Goal: Task Accomplishment & Management: Use online tool/utility

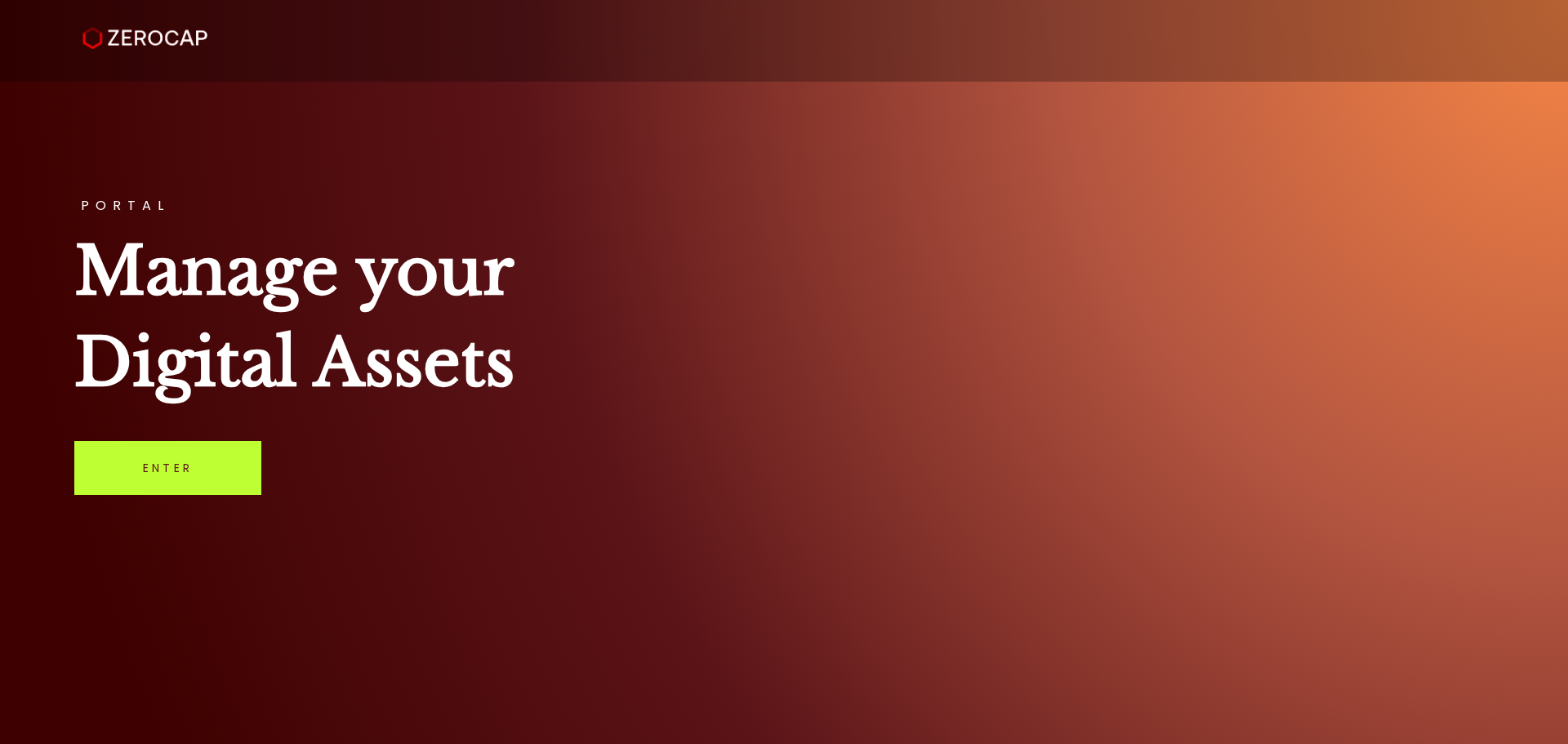
click at [195, 459] on link "Enter" at bounding box center [168, 468] width 187 height 54
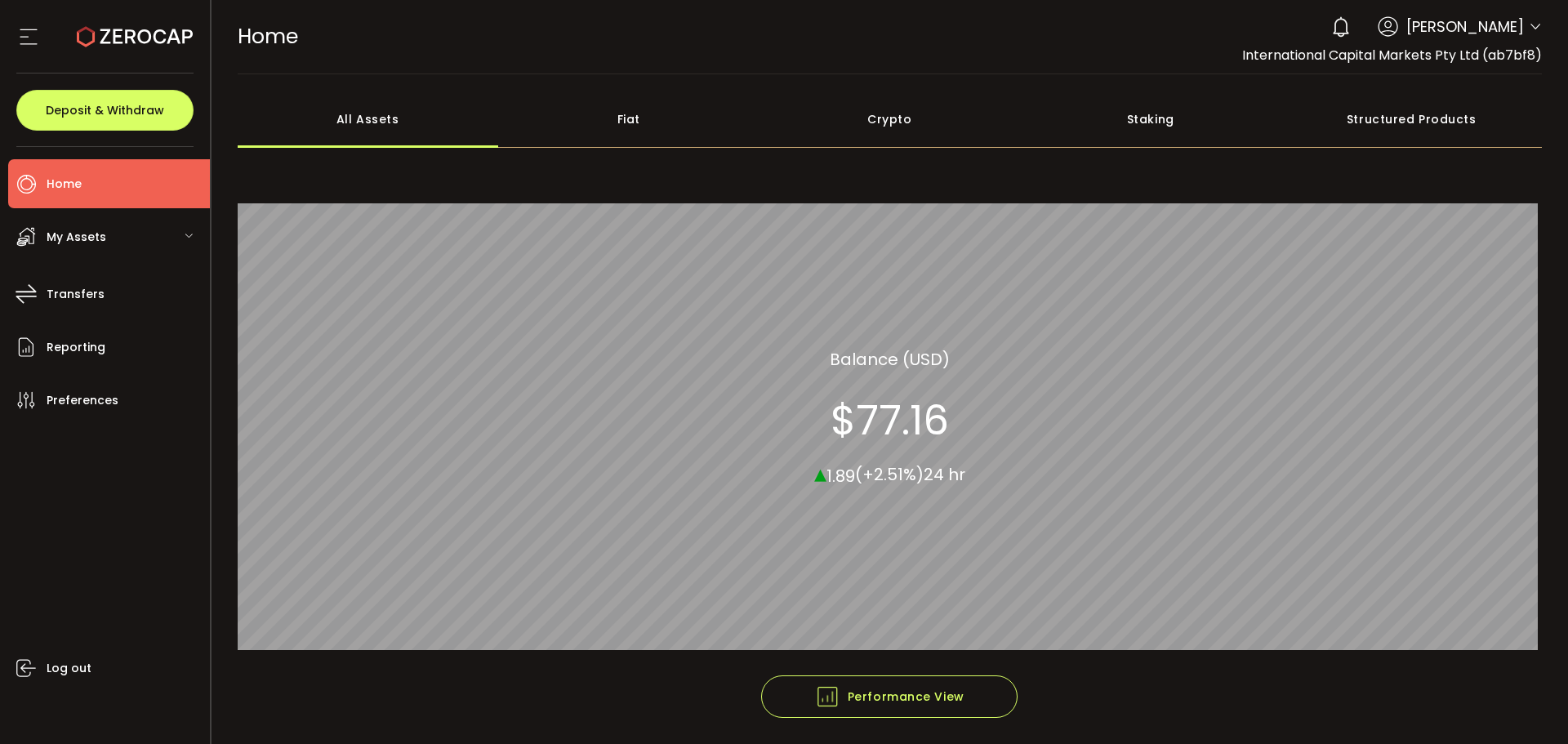
click at [1535, 27] on icon at bounding box center [1535, 27] width 13 height 13
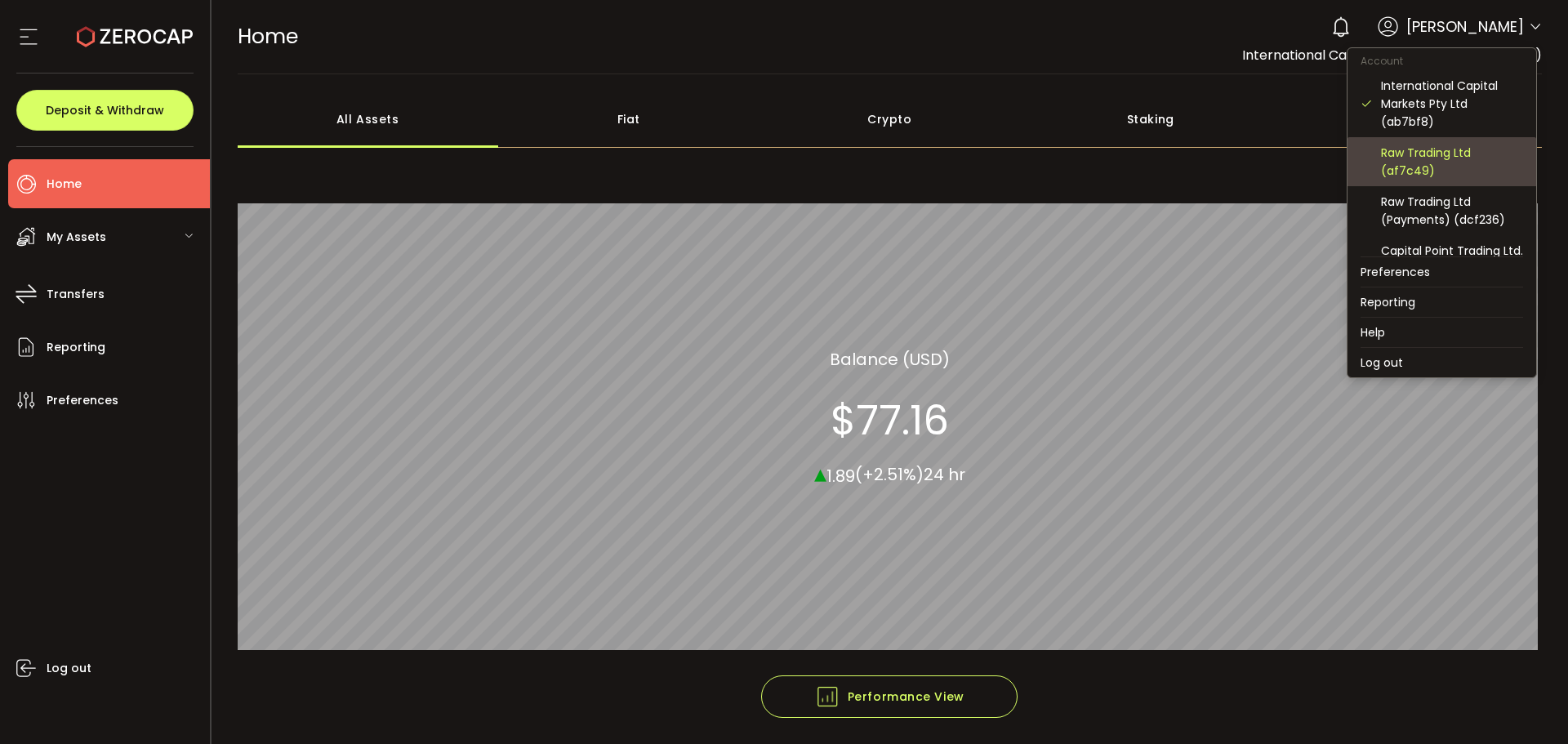
click at [1426, 180] on div "Raw Trading Ltd (af7c49)" at bounding box center [1441, 161] width 163 height 49
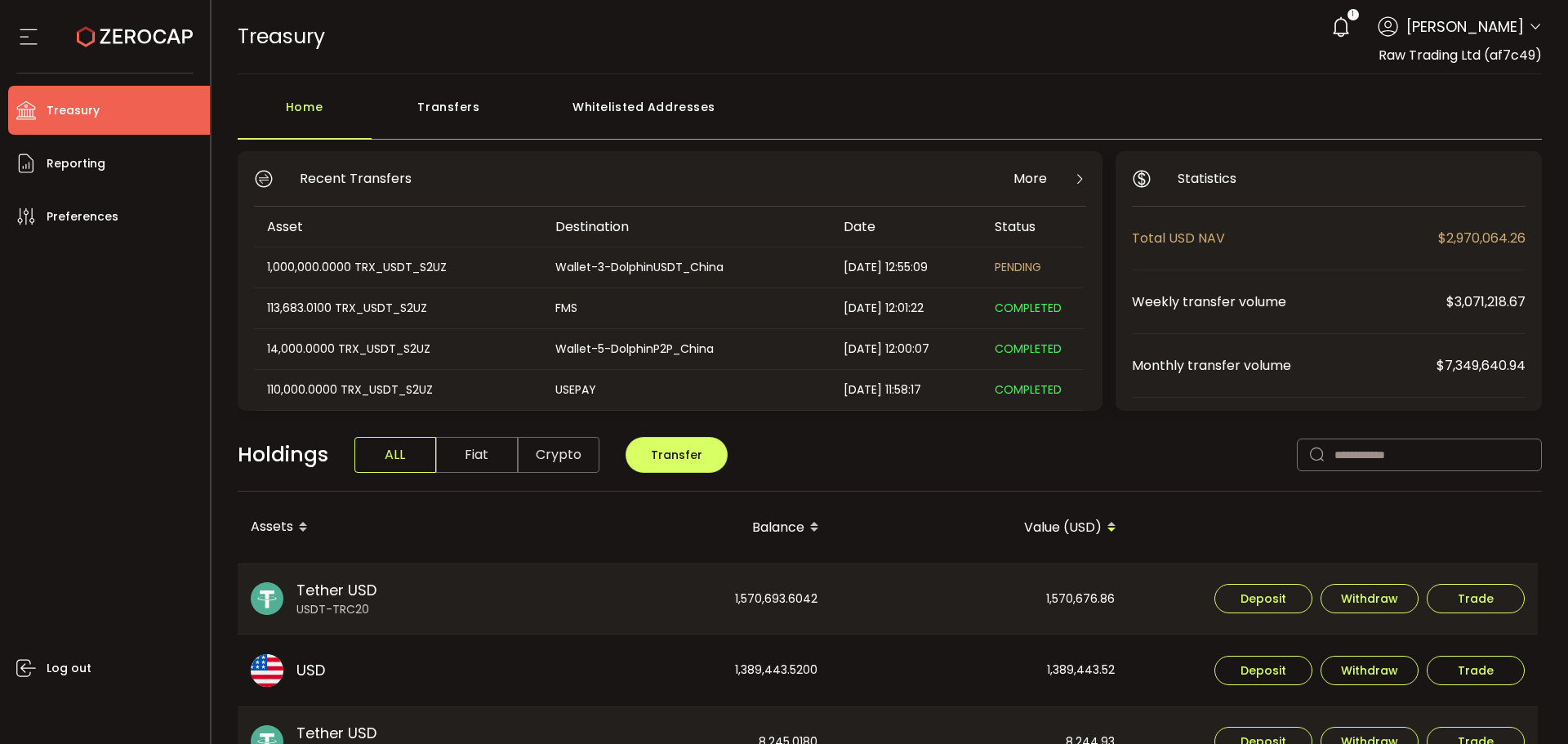
click at [456, 121] on div "Transfers" at bounding box center [449, 115] width 155 height 49
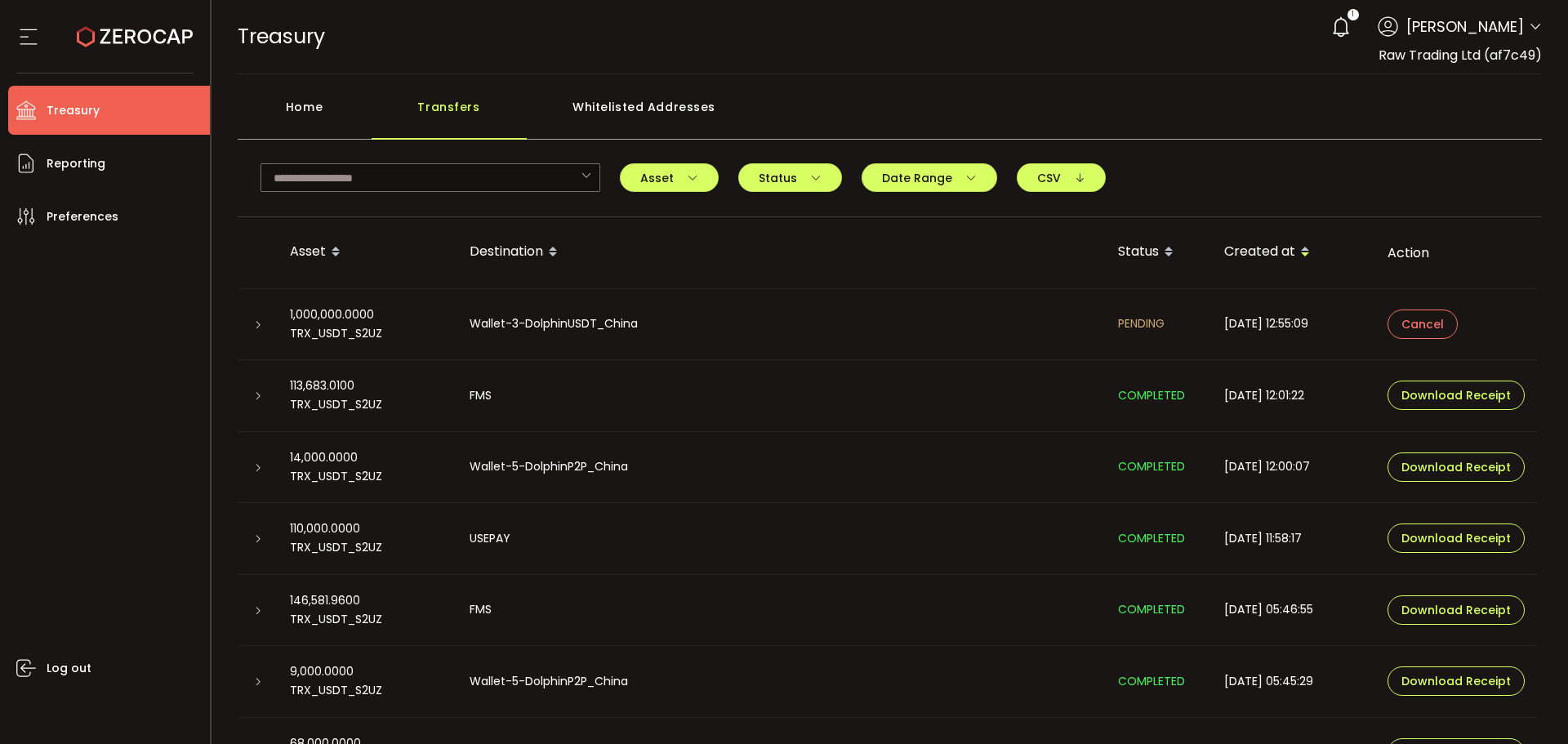
click at [247, 322] on div at bounding box center [257, 324] width 39 height 17
click at [265, 327] on div at bounding box center [257, 324] width 39 height 17
click at [259, 321] on icon at bounding box center [258, 325] width 10 height 10
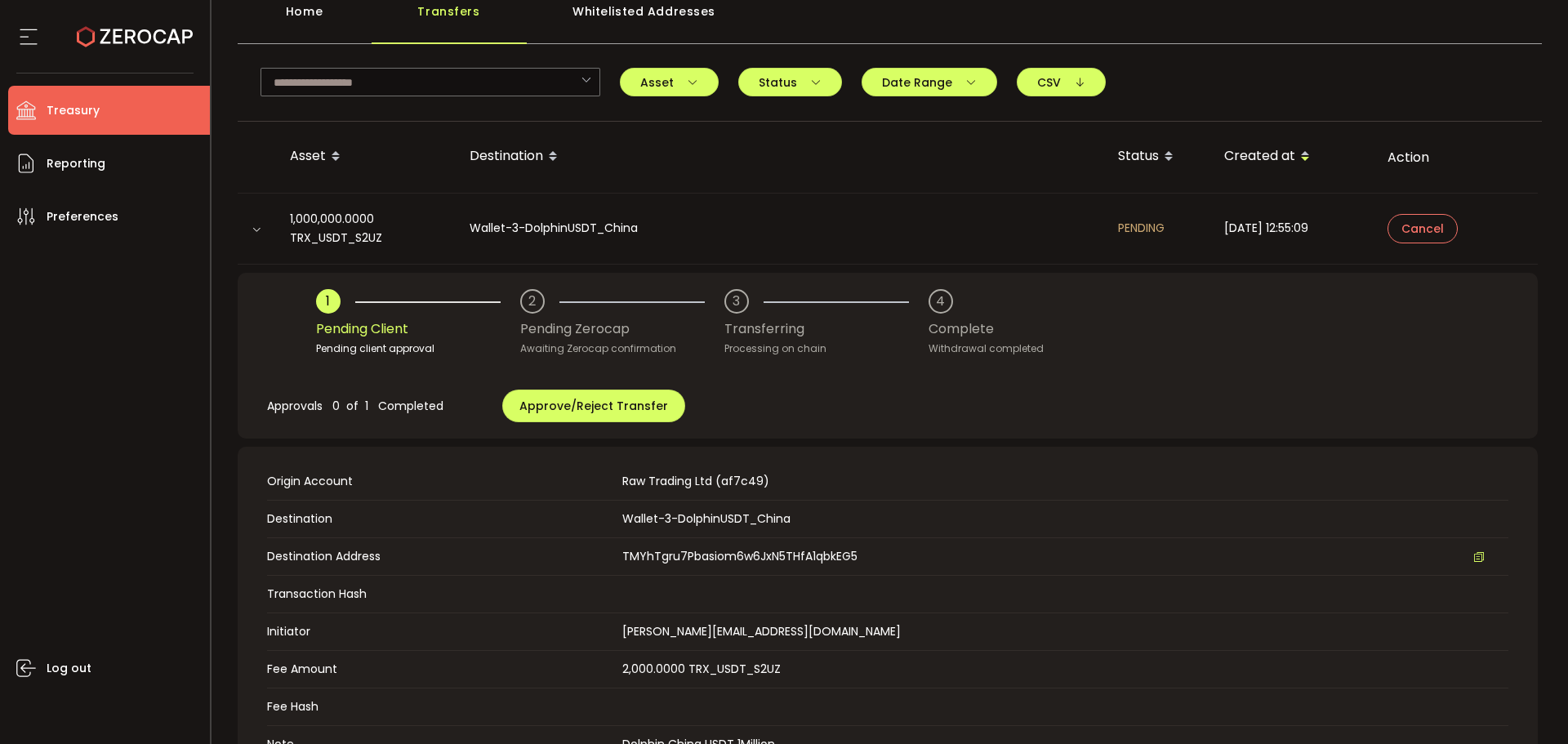
scroll to position [245, 0]
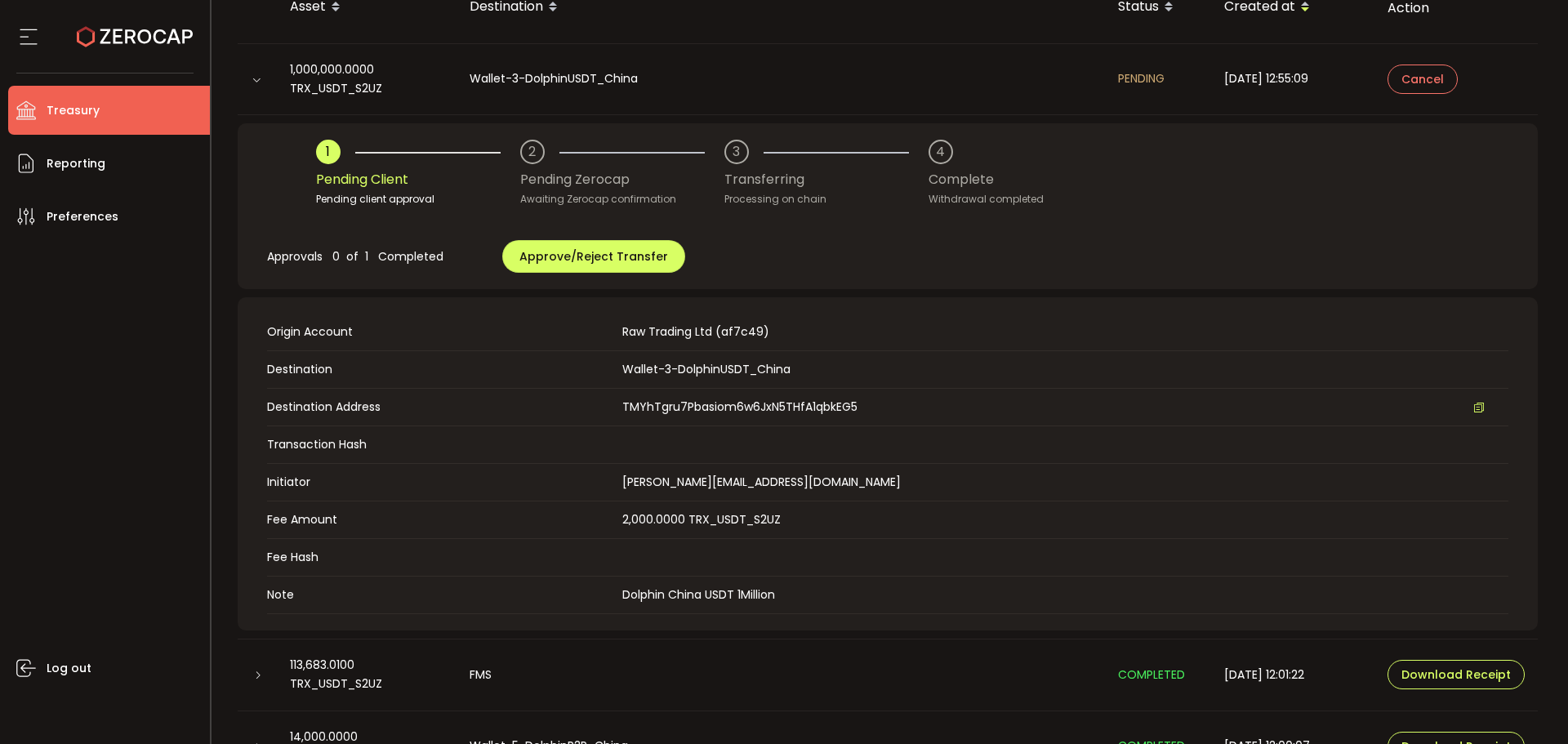
click at [1030, 254] on div "Approvals 0 of 1 Completed Approve/Reject Transfer" at bounding box center [887, 256] width 1241 height 65
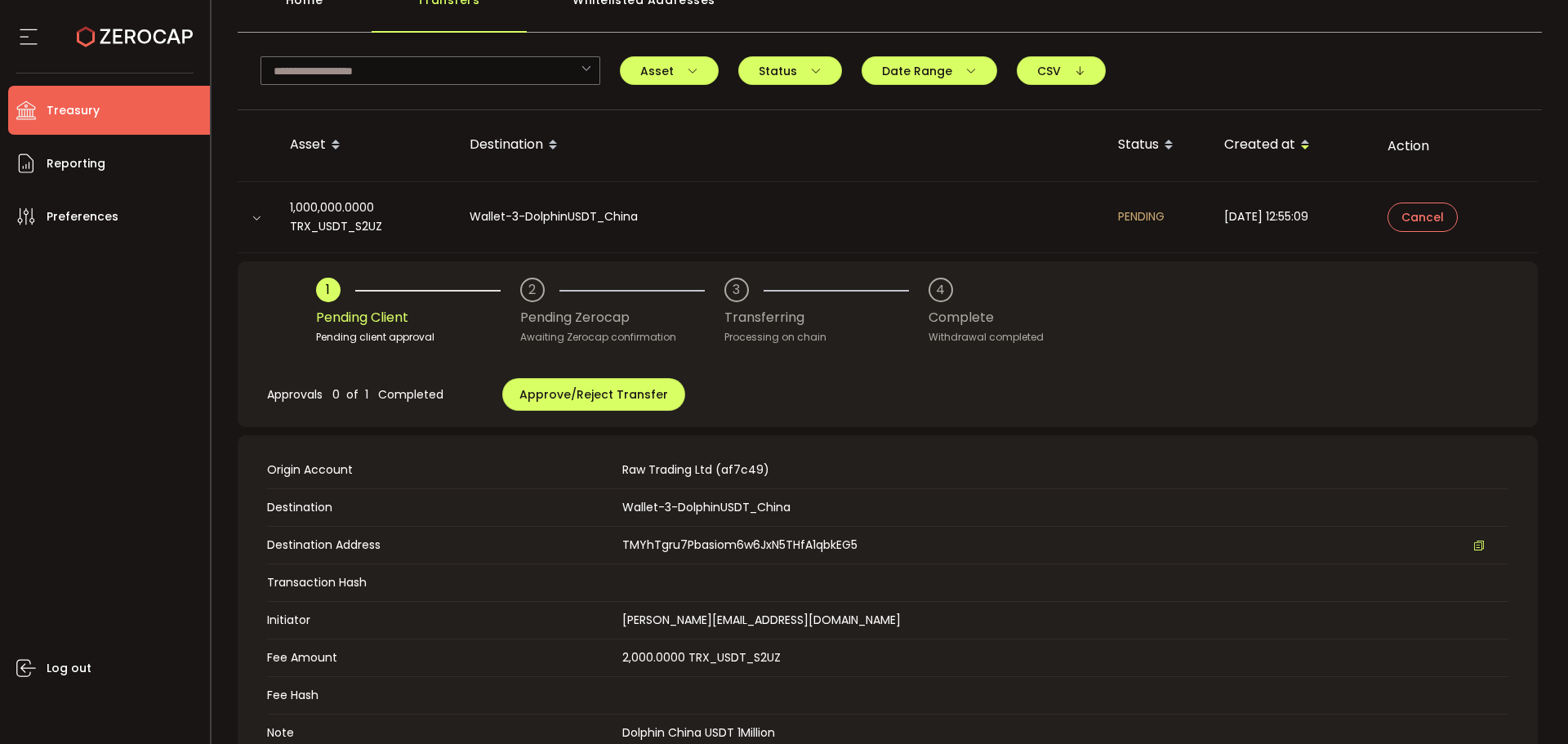
scroll to position [82, 0]
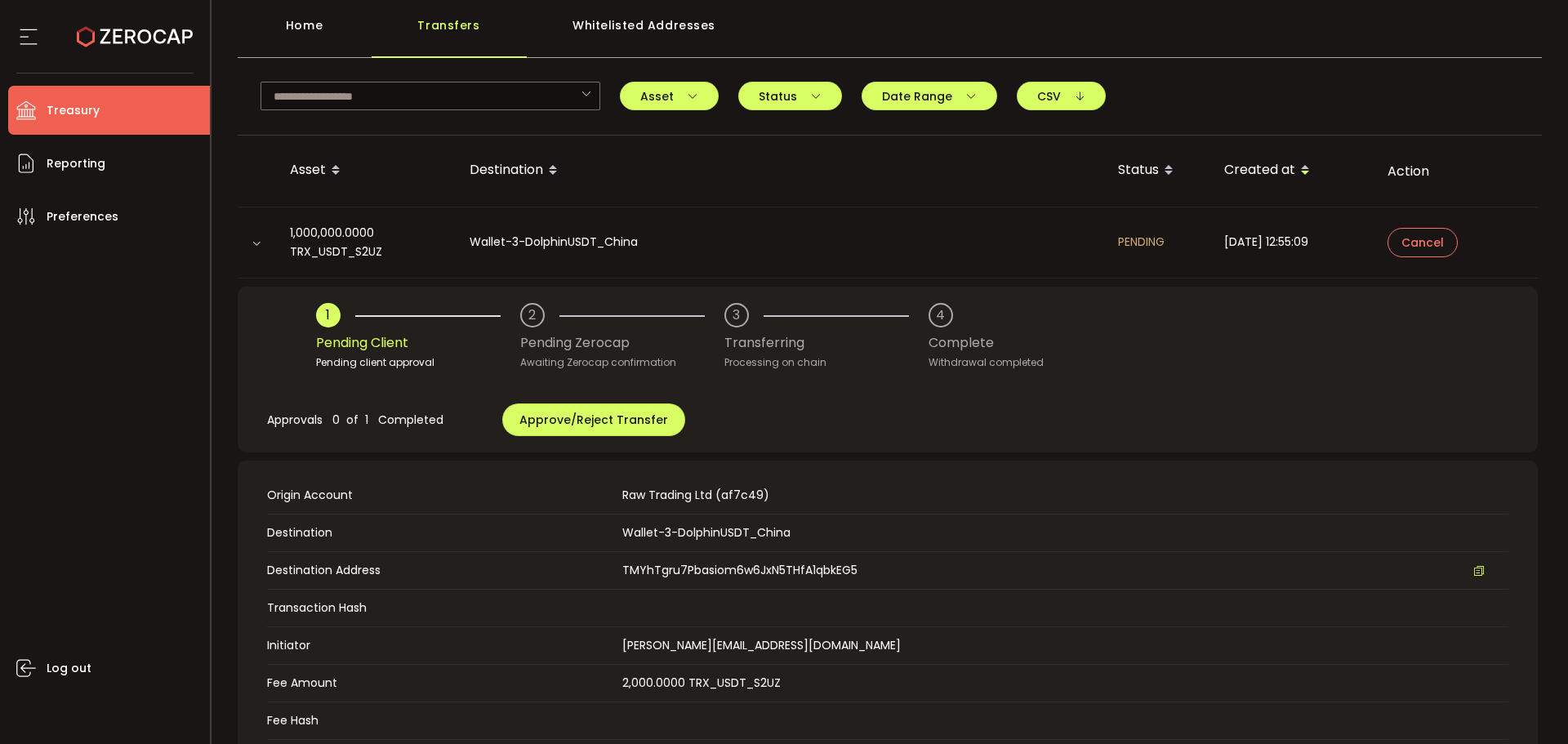
click at [1111, 437] on div "Approvals 0 of 1 Completed Approve/Reject Transfer" at bounding box center [887, 419] width 1241 height 65
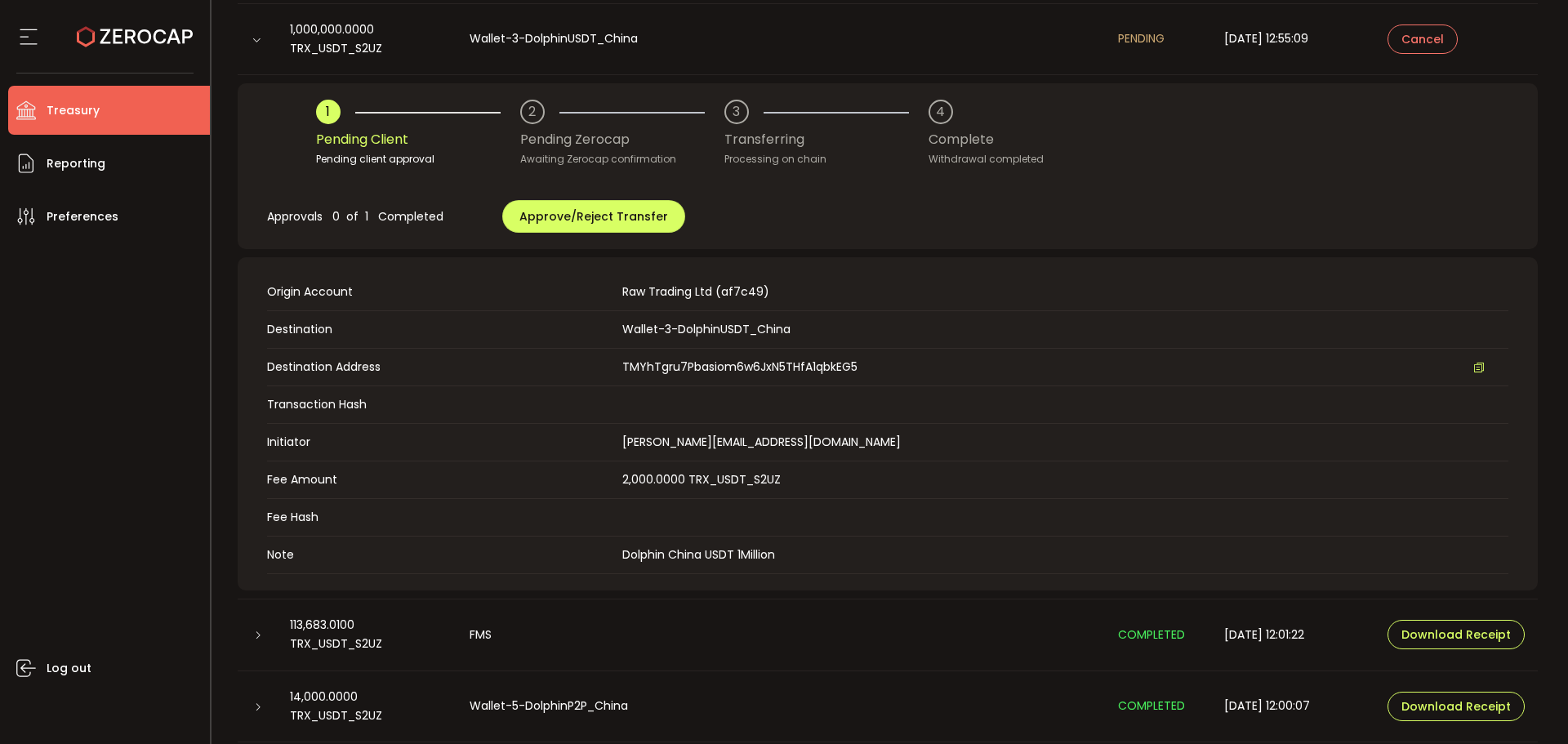
scroll to position [409, 0]
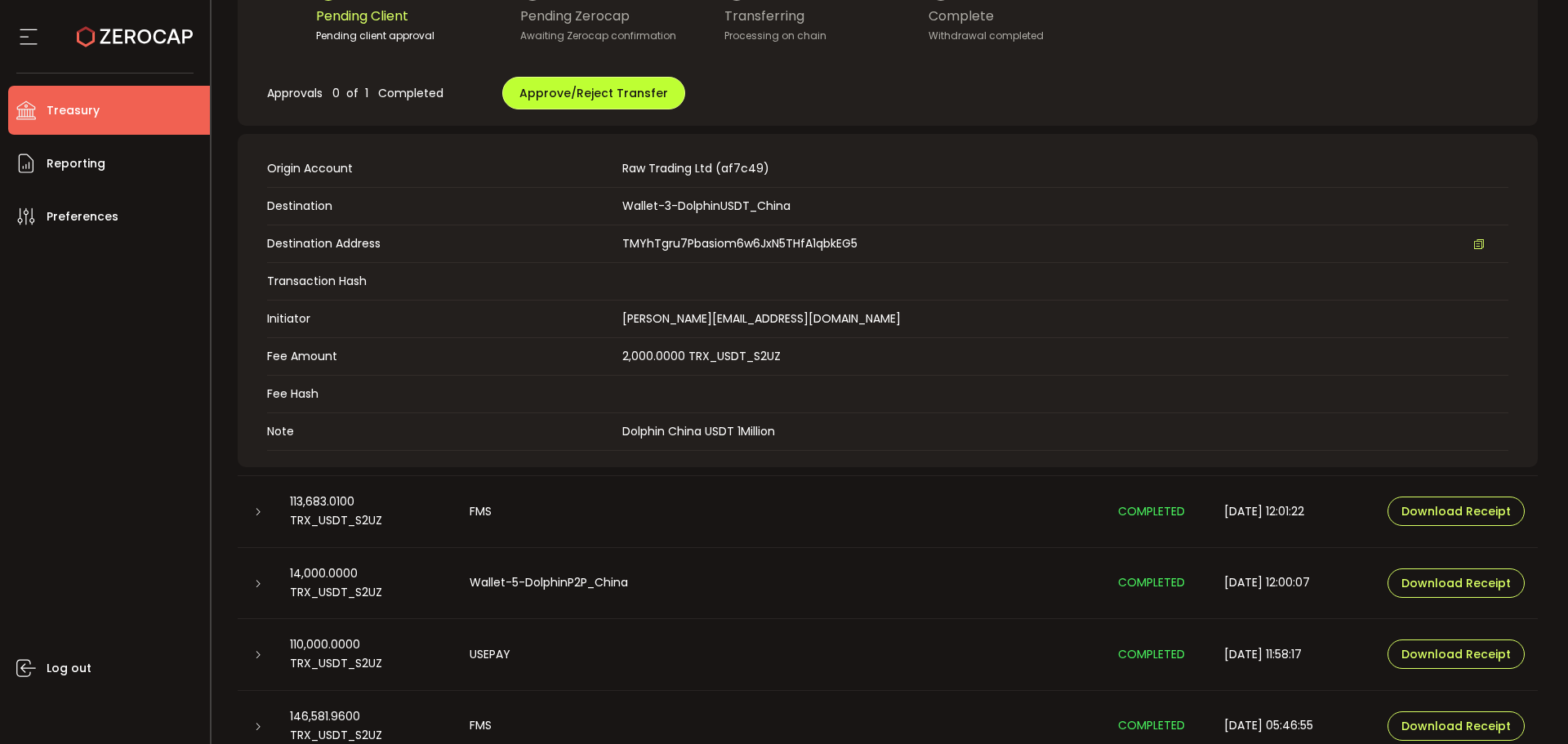
click at [542, 88] on span "Approve/Reject Transfer" at bounding box center [593, 93] width 149 height 17
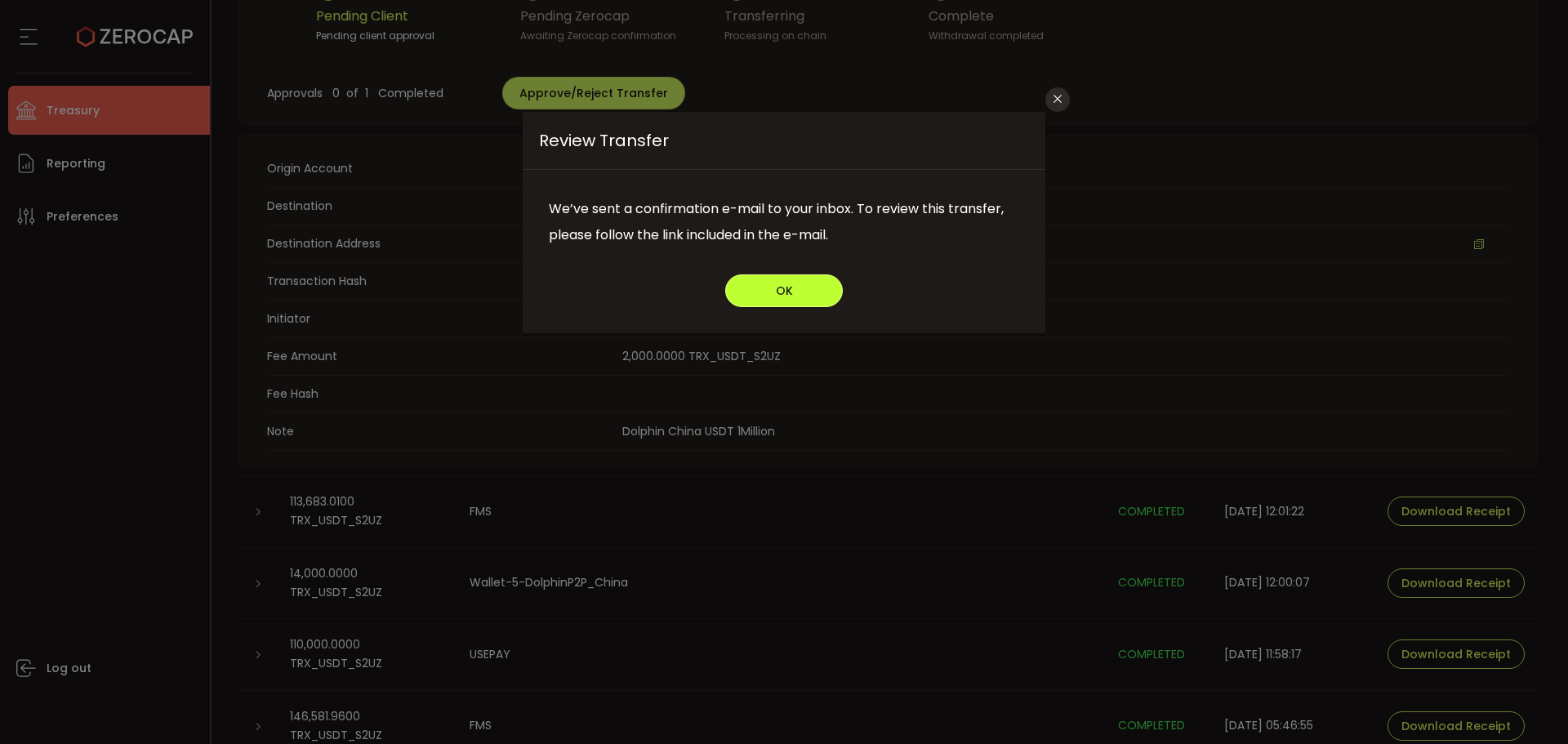
click at [799, 299] on button "OK" at bounding box center [784, 291] width 118 height 33
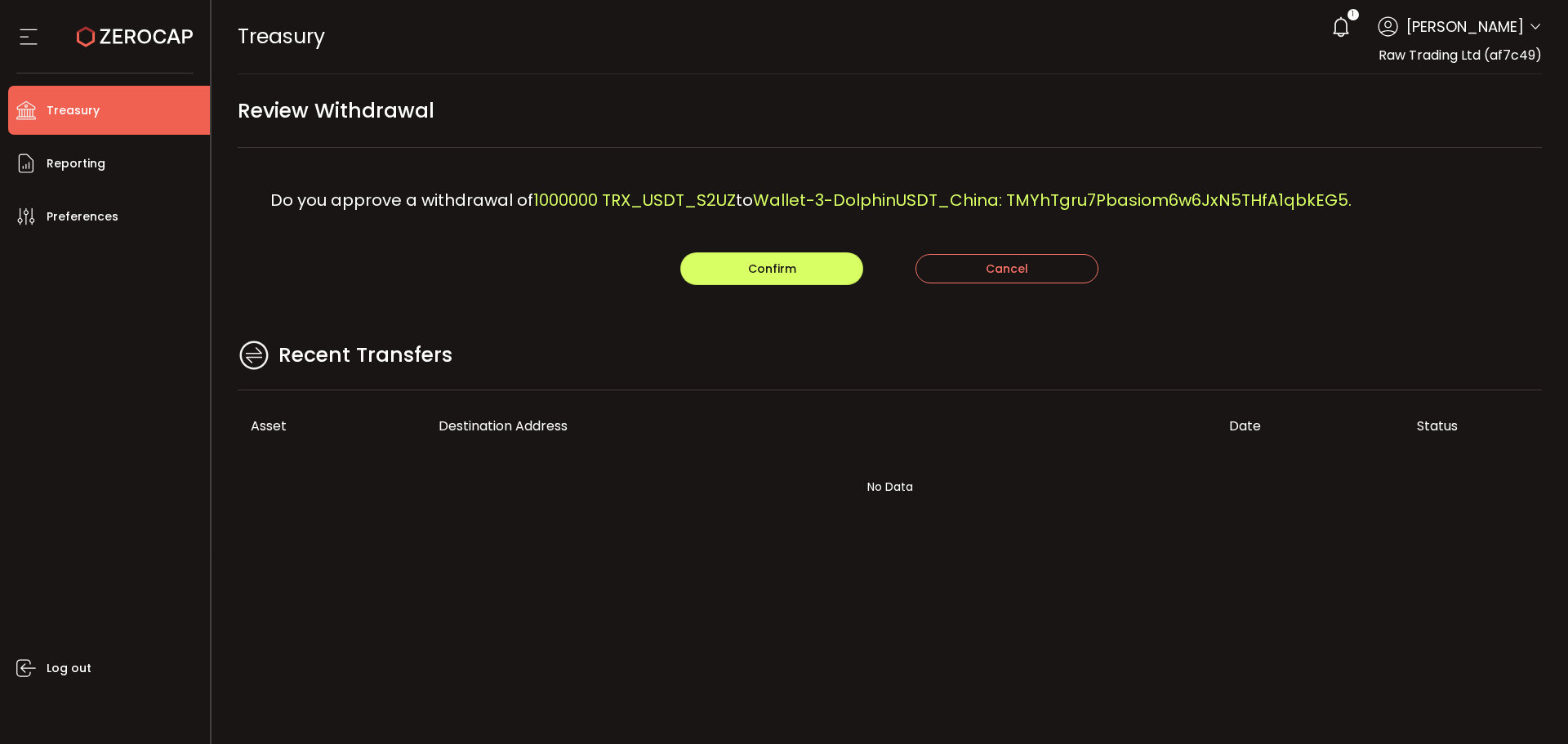
click at [669, 316] on main "Review Withdrawal Do you approve a withdrawal of 1000000 TRX_USDT_S2UZ to Walle…" at bounding box center [890, 317] width 1358 height 485
click at [776, 262] on span "Confirm" at bounding box center [772, 269] width 48 height 17
